Goal: Task Accomplishment & Management: Use online tool/utility

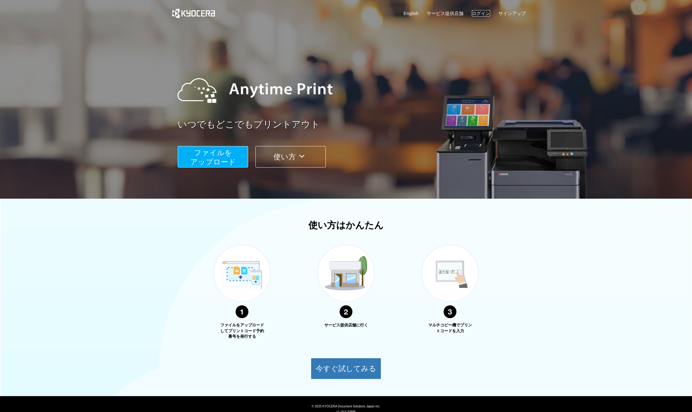
click at [480, 13] on link "ログイン" at bounding box center [480, 13] width 18 height 6
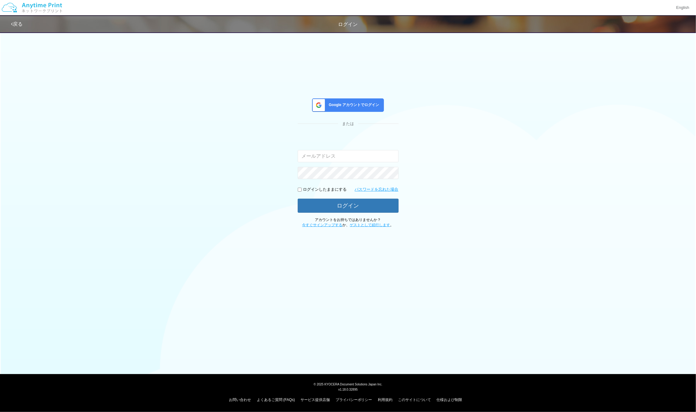
click at [366, 105] on span "Google アカウントでログイン" at bounding box center [353, 104] width 53 height 5
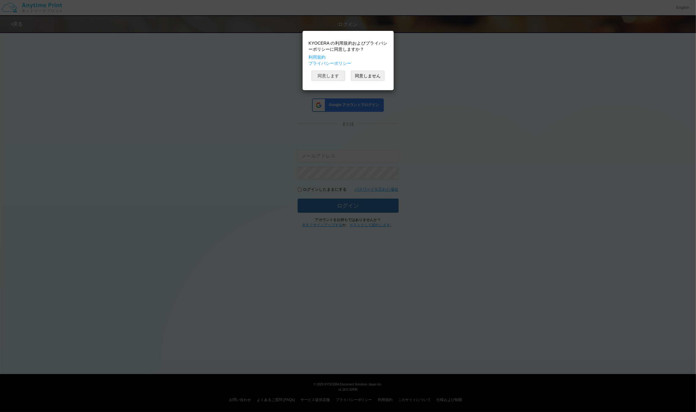
click at [333, 79] on button "同意します" at bounding box center [329, 76] width 34 height 10
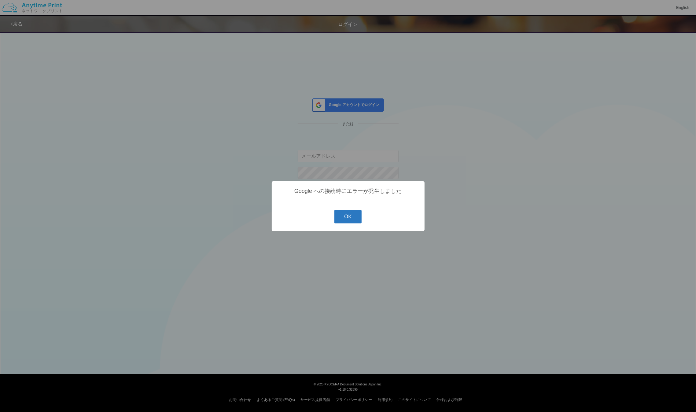
click at [358, 216] on button "OK" at bounding box center [347, 216] width 27 height 13
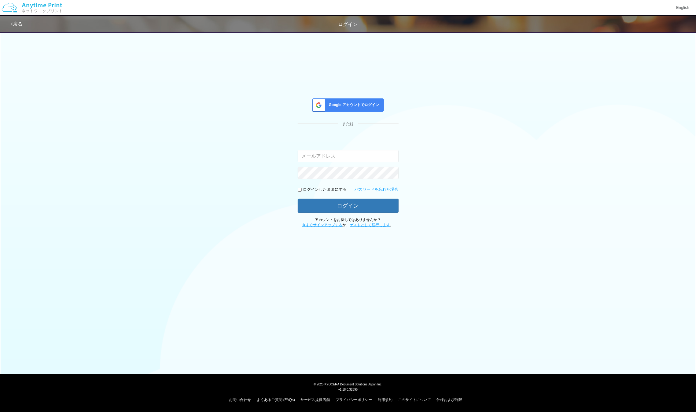
click at [349, 108] on div "Google アカウントでログイン" at bounding box center [348, 104] width 72 height 13
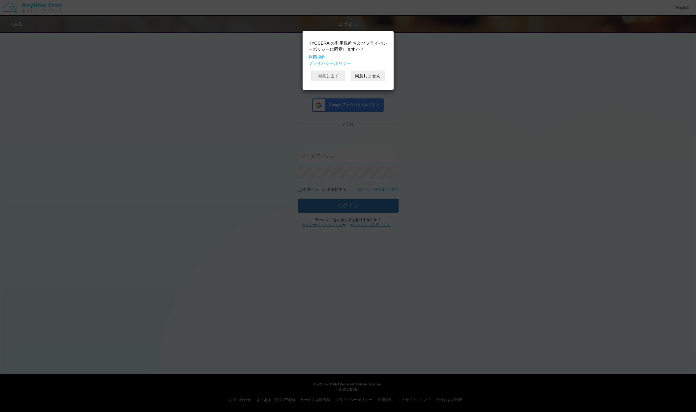
click at [330, 76] on button "同意します" at bounding box center [329, 76] width 34 height 10
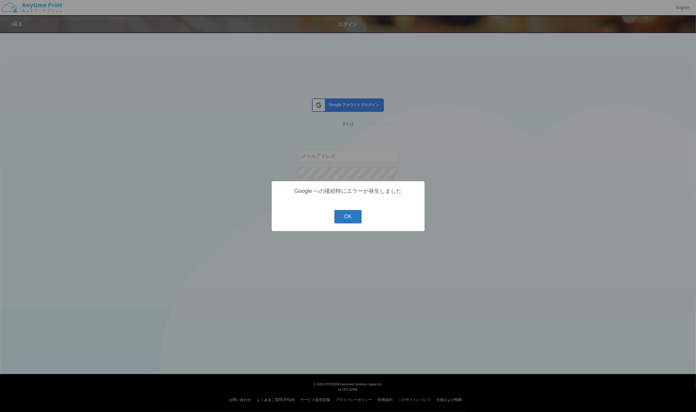
click at [355, 219] on button "OK" at bounding box center [347, 216] width 27 height 13
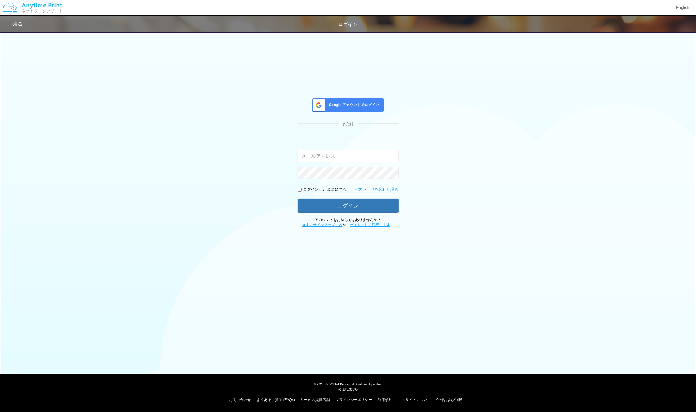
drag, startPoint x: 208, startPoint y: 153, endPoint x: 203, endPoint y: 146, distance: 8.8
click at [208, 153] on div "Google アカウントでログイン または 入力されたメールアドレスまたはパスワードが正しくありません。 ログインしたままにする パスワードを忘れた場合 ログ…" at bounding box center [348, 128] width 367 height 199
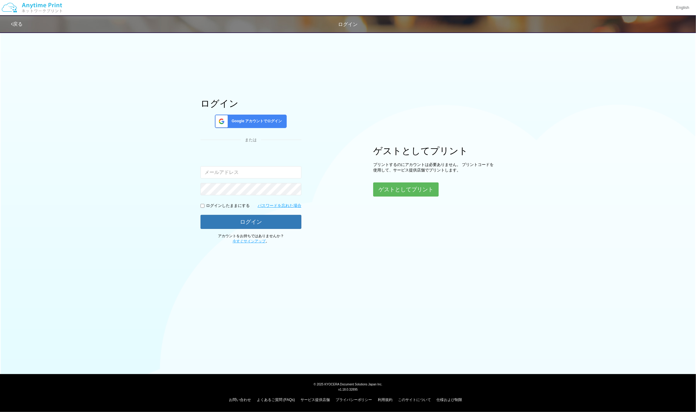
click at [252, 123] on span "Google アカウントでログイン" at bounding box center [255, 121] width 53 height 5
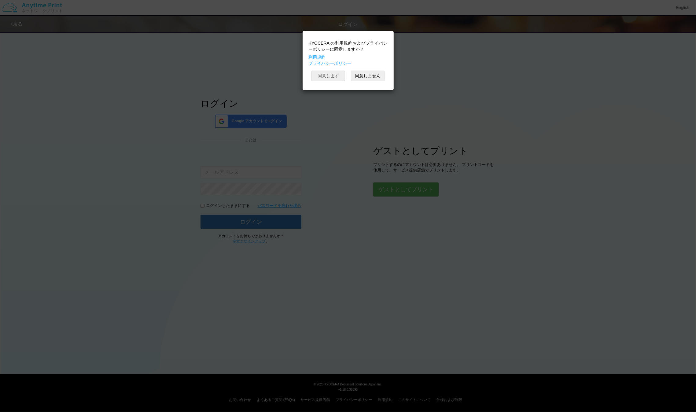
click at [325, 76] on button "同意します" at bounding box center [329, 76] width 34 height 10
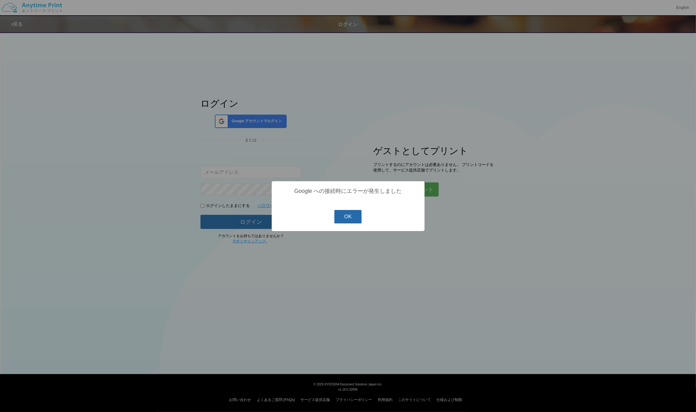
click at [347, 216] on button "OK" at bounding box center [347, 216] width 27 height 13
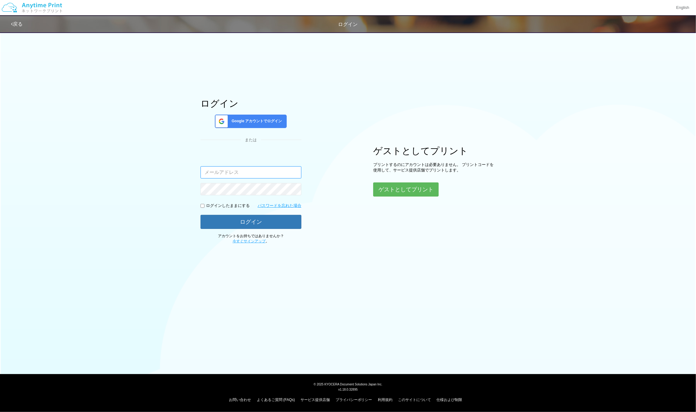
click at [234, 176] on input "email" at bounding box center [251, 172] width 101 height 12
click at [16, 22] on link "戻る" at bounding box center [17, 23] width 12 height 5
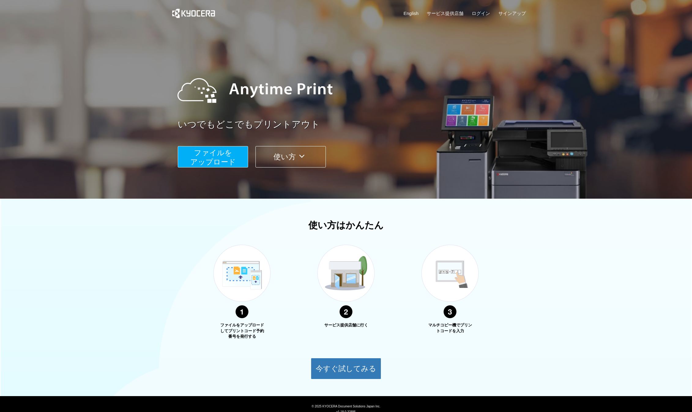
click at [241, 151] on button "ファイルを ​​アップロード" at bounding box center [213, 156] width 70 height 21
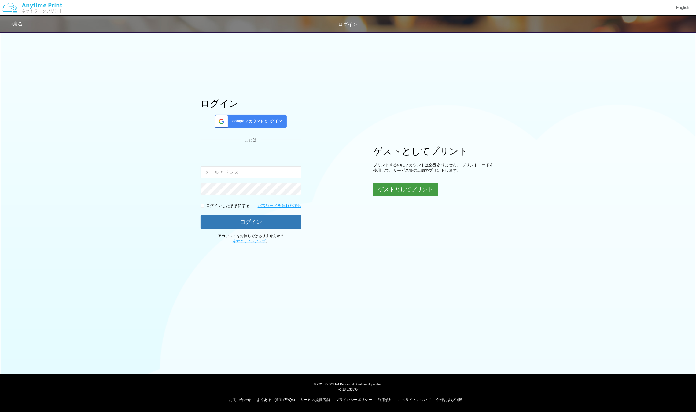
click at [413, 194] on button "ゲストとしてプリント" at bounding box center [405, 189] width 65 height 13
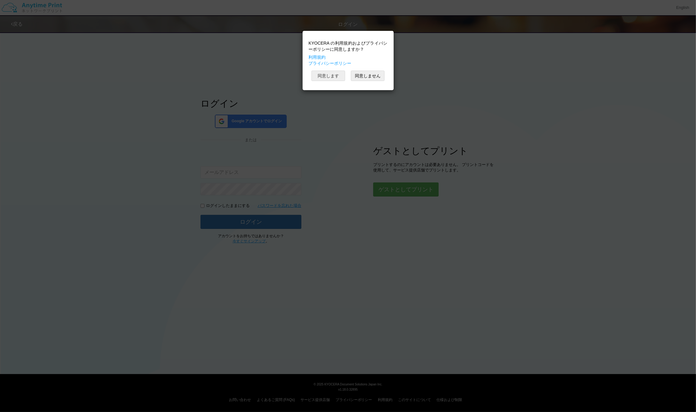
click at [335, 73] on button "同意します" at bounding box center [329, 76] width 34 height 10
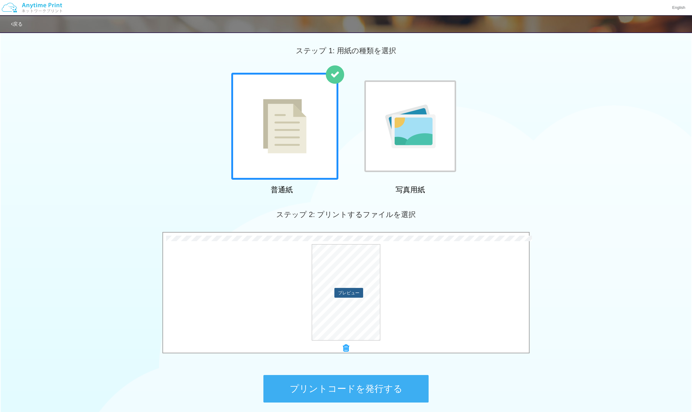
click at [355, 289] on button "プレビュー" at bounding box center [348, 293] width 29 height 10
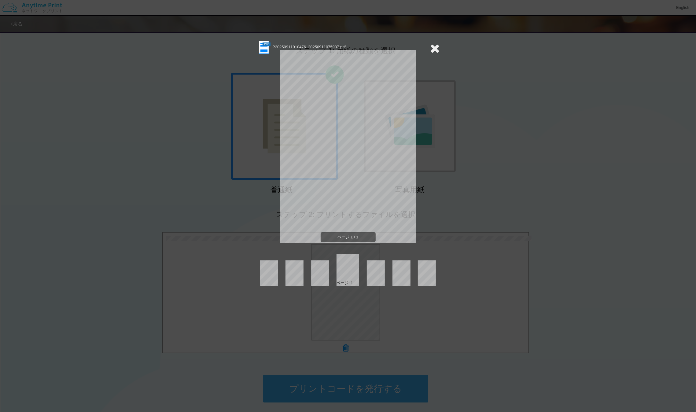
click at [434, 50] on icon at bounding box center [434, 48] width 9 height 12
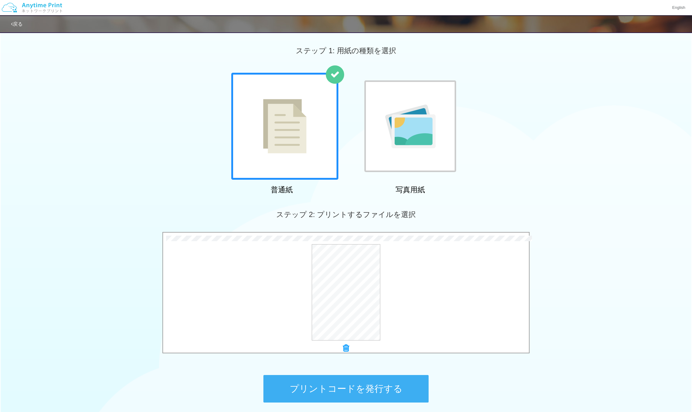
click at [347, 349] on icon at bounding box center [346, 348] width 6 height 8
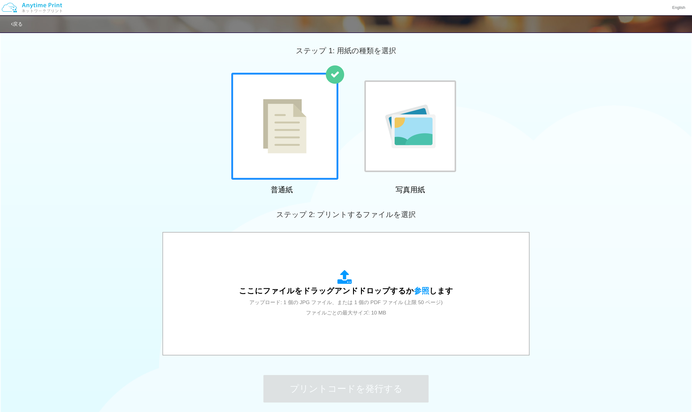
click at [150, 218] on div "ステップ 2: プリントするファイルを選択" at bounding box center [346, 214] width 692 height 35
click at [179, 134] on div "普通紙 写真用紙" at bounding box center [346, 135] width 692 height 124
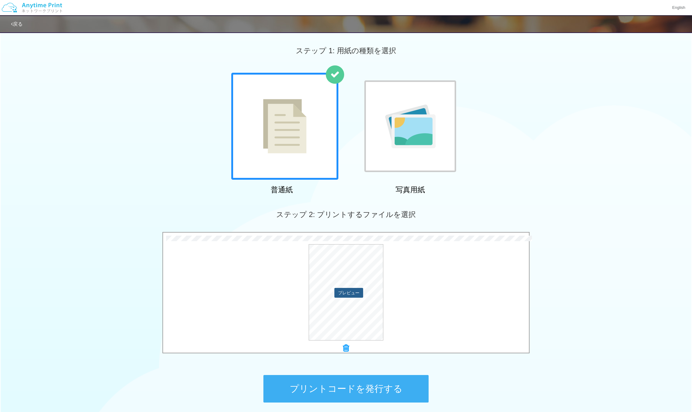
click at [350, 292] on button "プレビュー" at bounding box center [348, 293] width 29 height 10
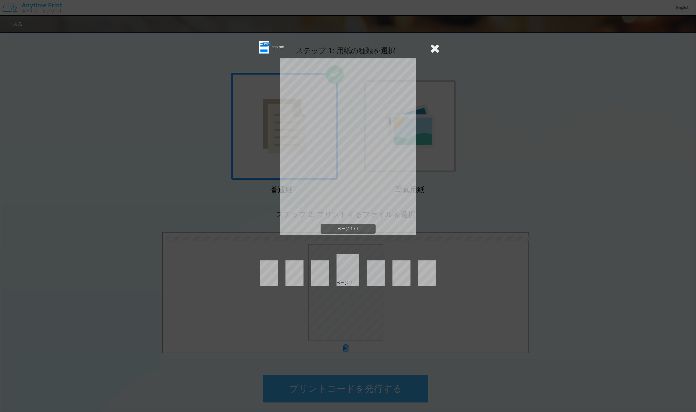
click at [439, 48] on icon at bounding box center [434, 48] width 9 height 12
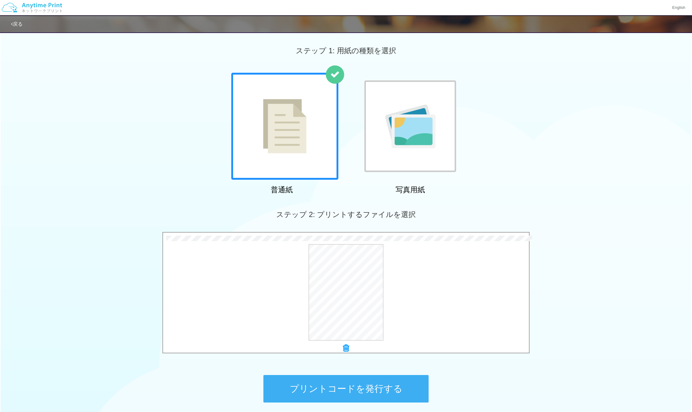
click at [402, 388] on button "プリントコードを発行する" at bounding box center [345, 389] width 165 height 28
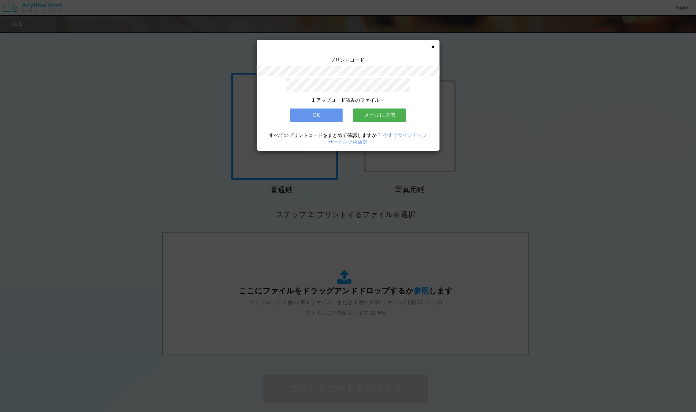
click at [371, 113] on button "メールに送信" at bounding box center [379, 115] width 53 height 13
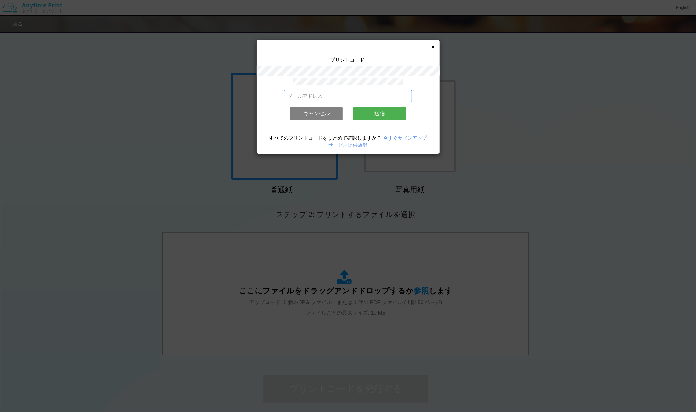
click at [366, 96] on input "email" at bounding box center [348, 96] width 128 height 12
type input "[EMAIL_ADDRESS][DOMAIN_NAME]"
click at [363, 107] on button "送信" at bounding box center [379, 113] width 53 height 13
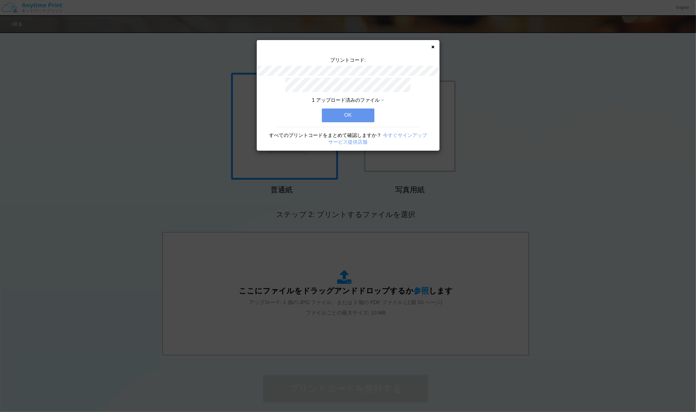
click at [363, 109] on button "OK" at bounding box center [348, 115] width 53 height 13
